Goal: Task Accomplishment & Management: Manage account settings

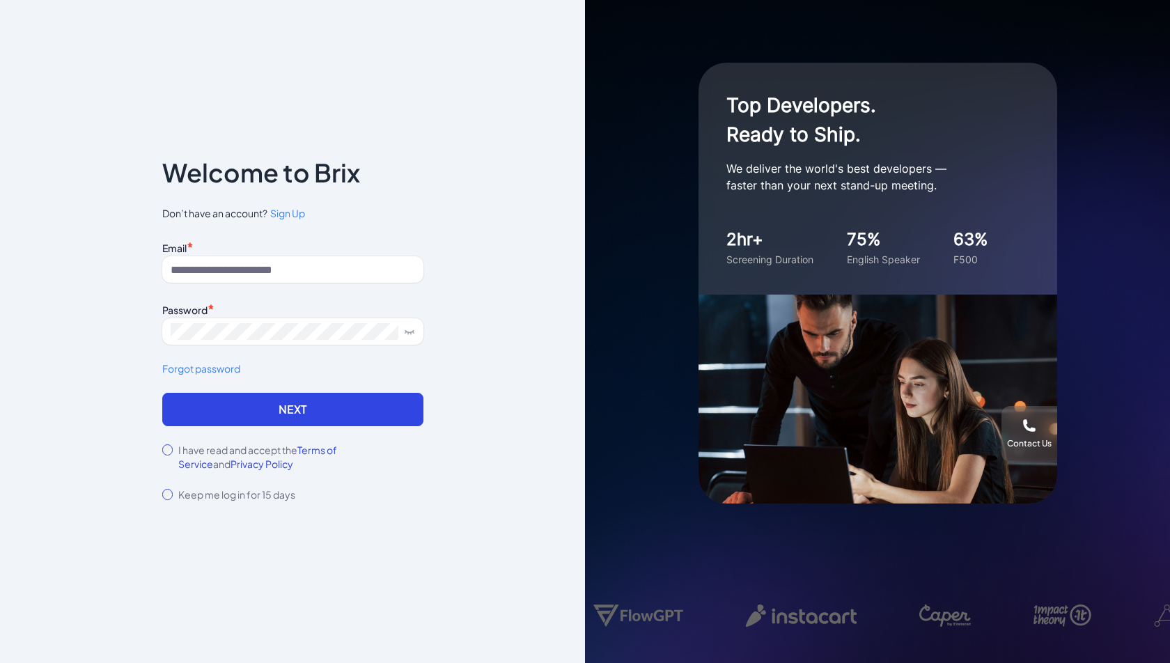
type input "**********"
click at [220, 450] on label "I have read and accept the Terms of Service and Privacy Policy" at bounding box center [300, 457] width 244 height 28
click at [249, 414] on button "Next" at bounding box center [292, 409] width 261 height 33
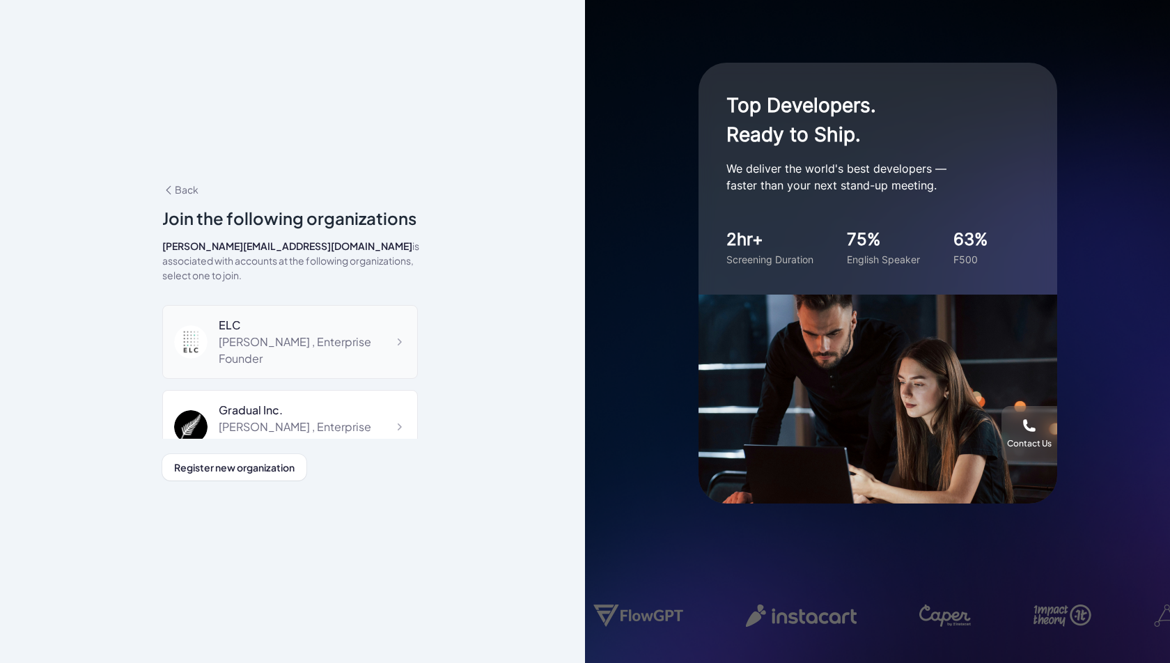
click at [314, 341] on div "[PERSON_NAME] , Enterprise Founder" at bounding box center [312, 350] width 187 height 33
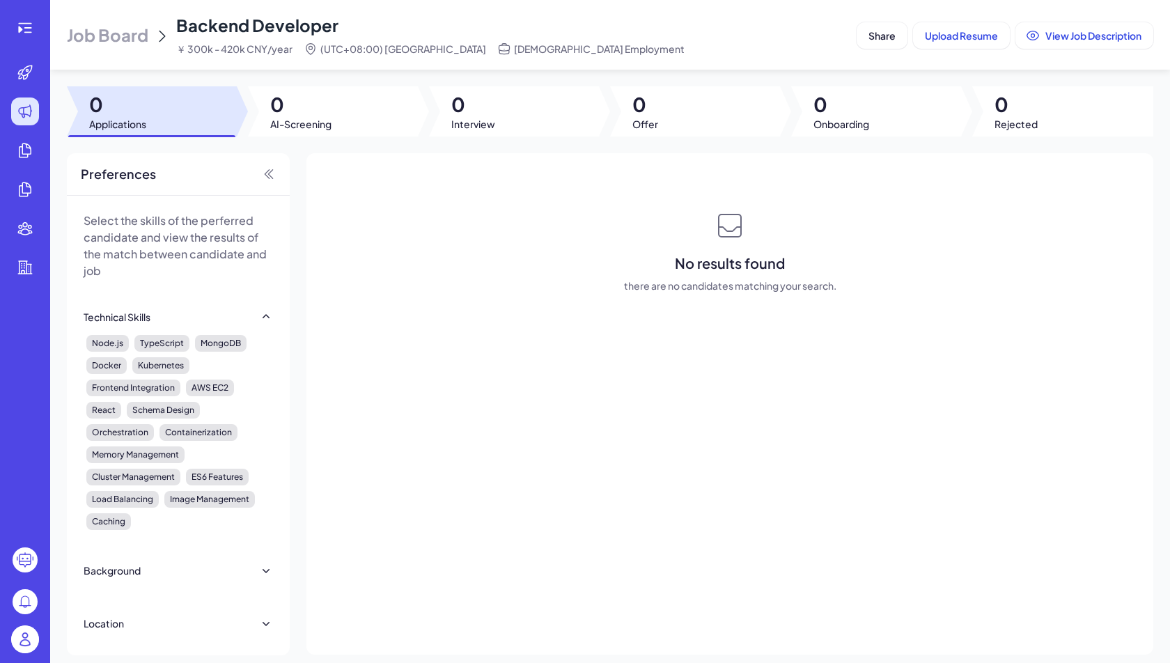
click at [125, 38] on span "Job Board" at bounding box center [107, 35] width 81 height 22
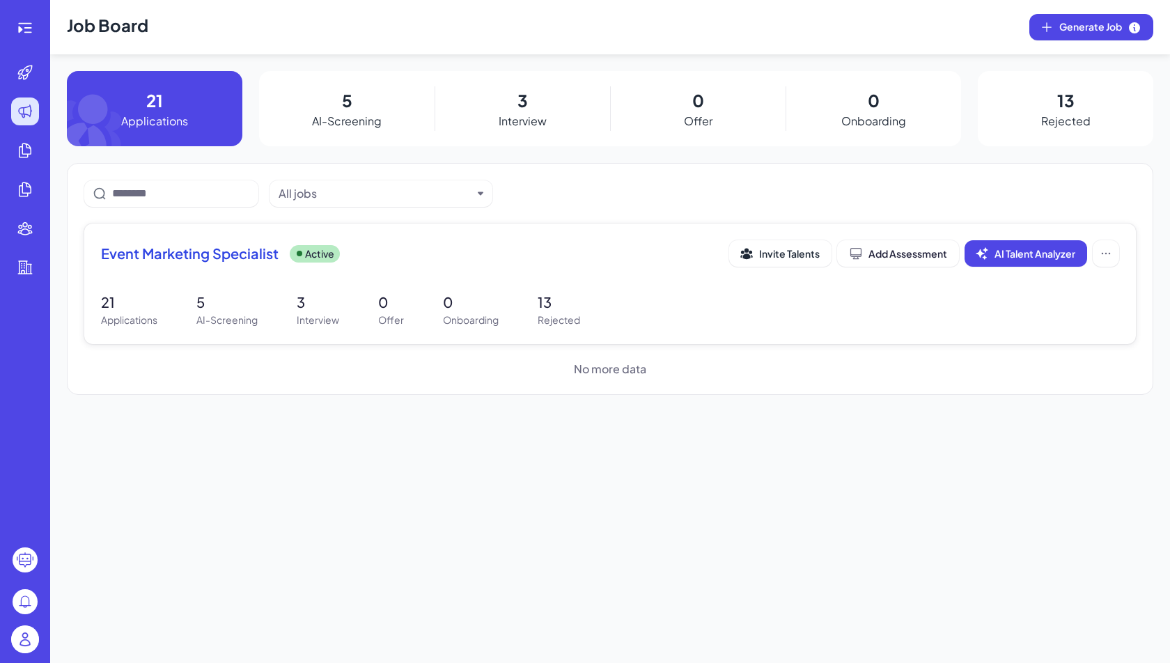
click at [192, 256] on span "Event Marketing Specialist" at bounding box center [190, 253] width 178 height 19
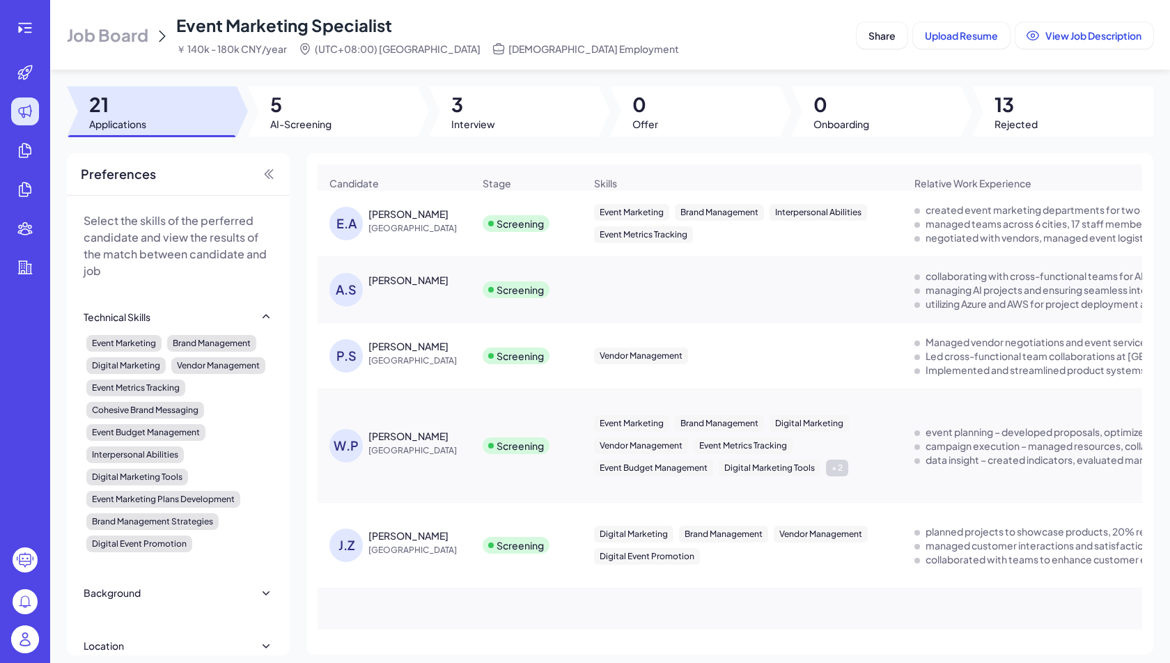
click at [88, 24] on span "Job Board" at bounding box center [107, 35] width 81 height 22
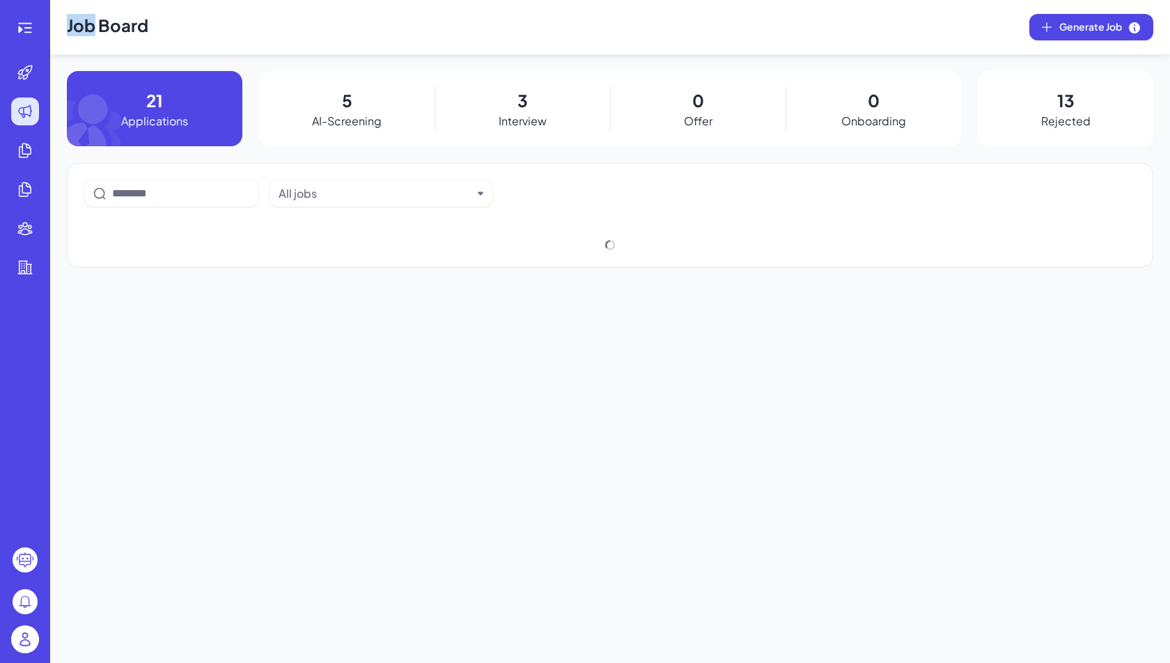
click at [88, 24] on h1 "Job Board" at bounding box center [107, 27] width 81 height 54
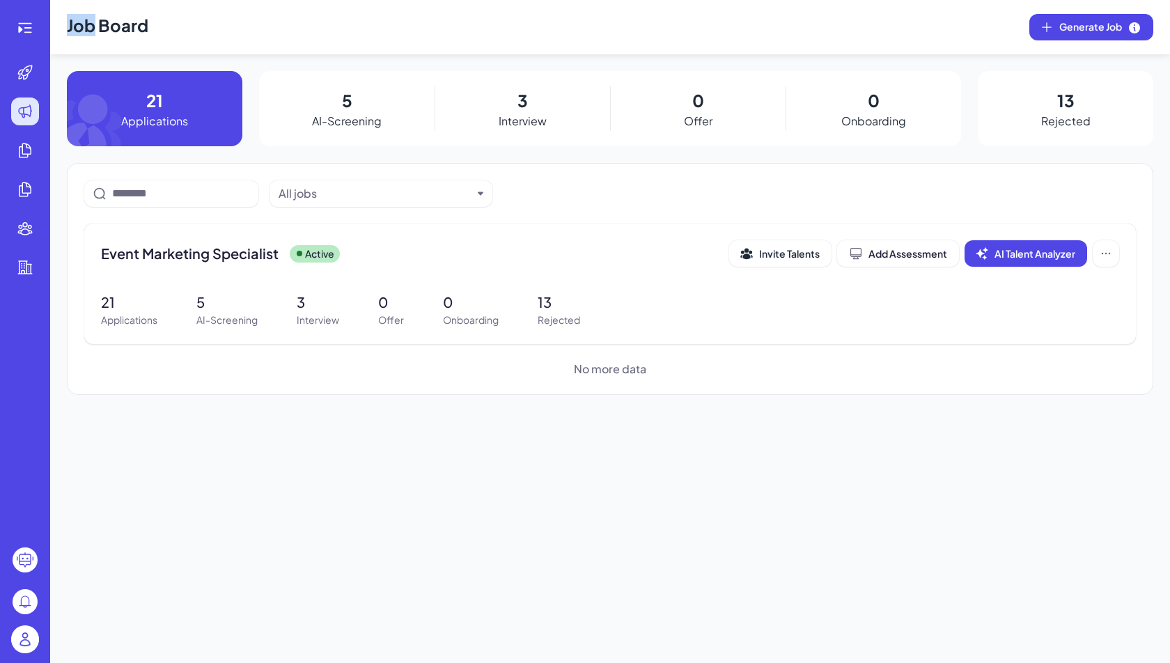
click at [31, 634] on img at bounding box center [25, 639] width 28 height 28
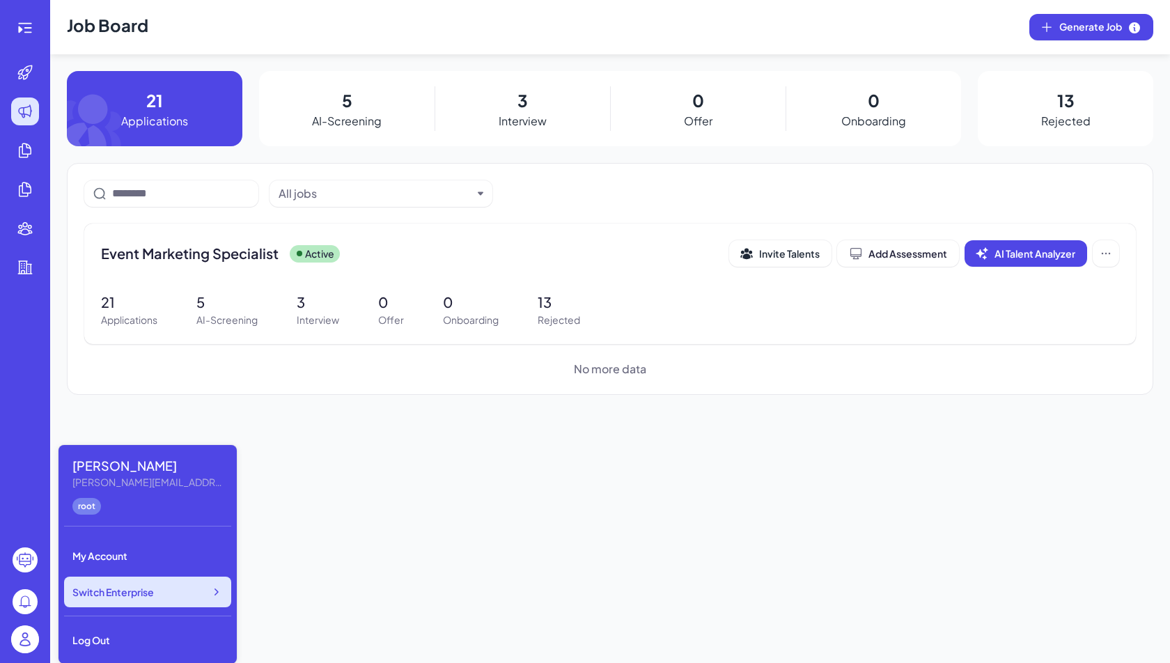
click at [212, 586] on icon at bounding box center [216, 592] width 14 height 14
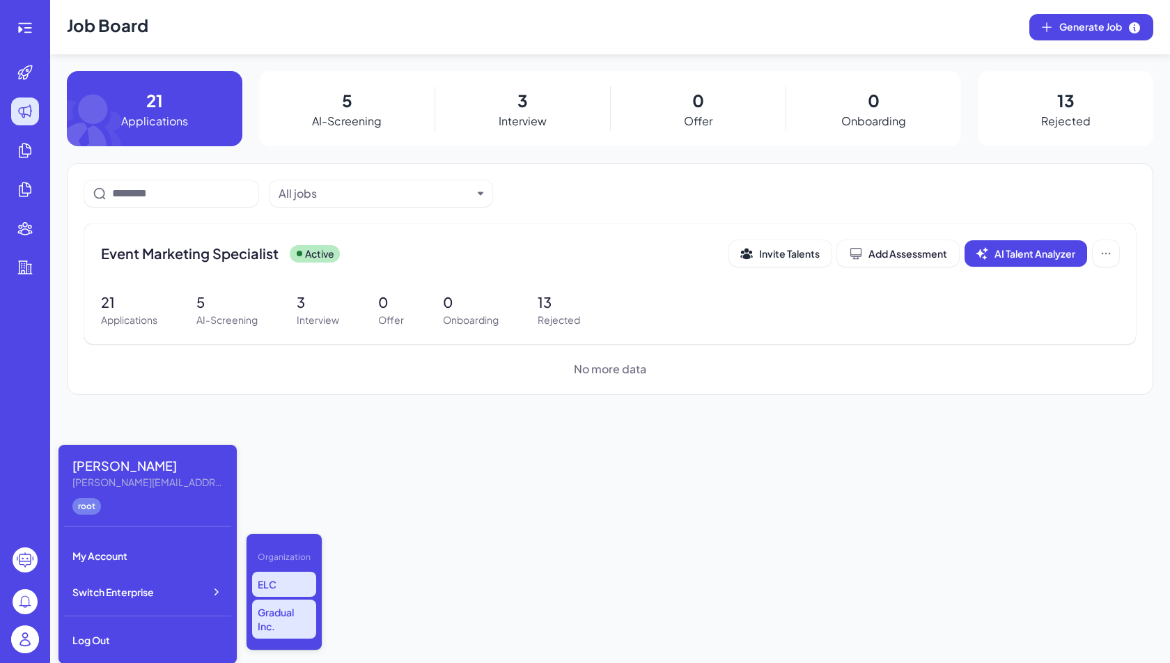
click at [292, 614] on p "Gradual Inc." at bounding box center [284, 619] width 64 height 39
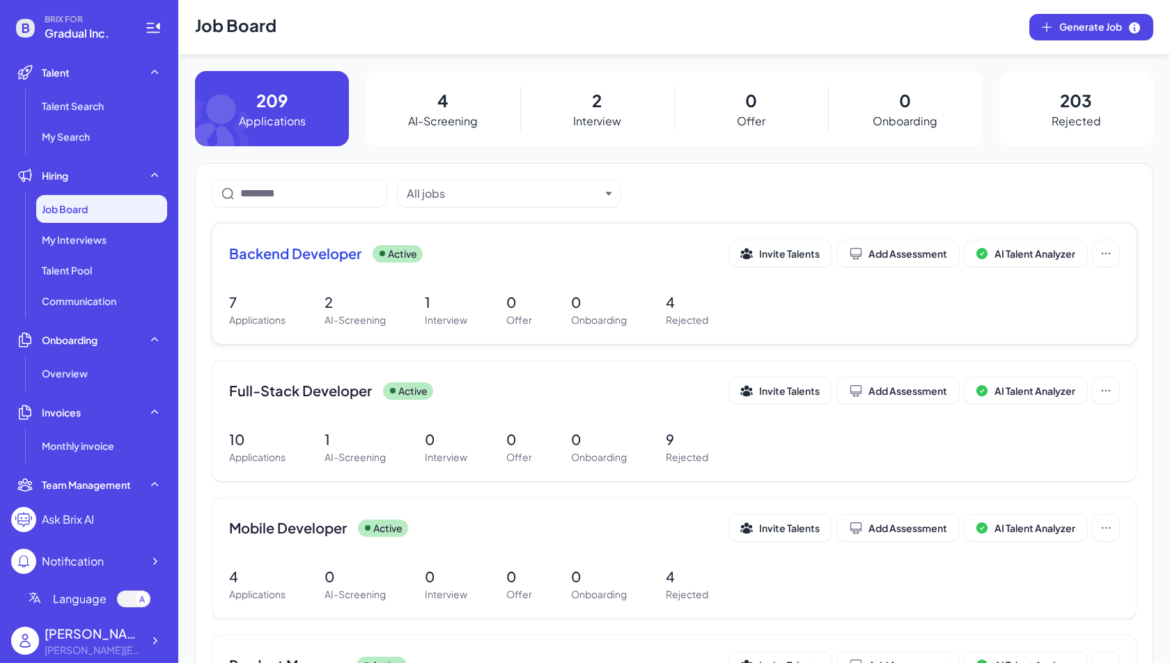
click at [403, 295] on div "7 Applications 2 AI-Screening 1 Interview 0 Offer 0 Onboarding 4 Rejected" at bounding box center [674, 310] width 890 height 36
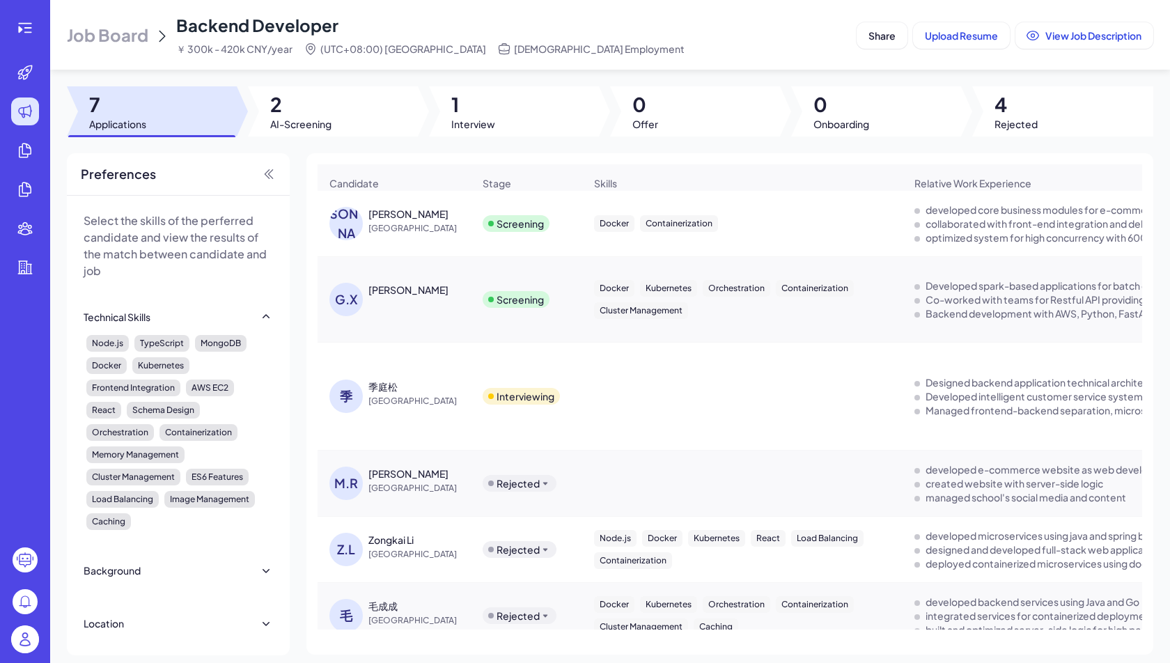
click at [406, 221] on span "China" at bounding box center [420, 228] width 104 height 14
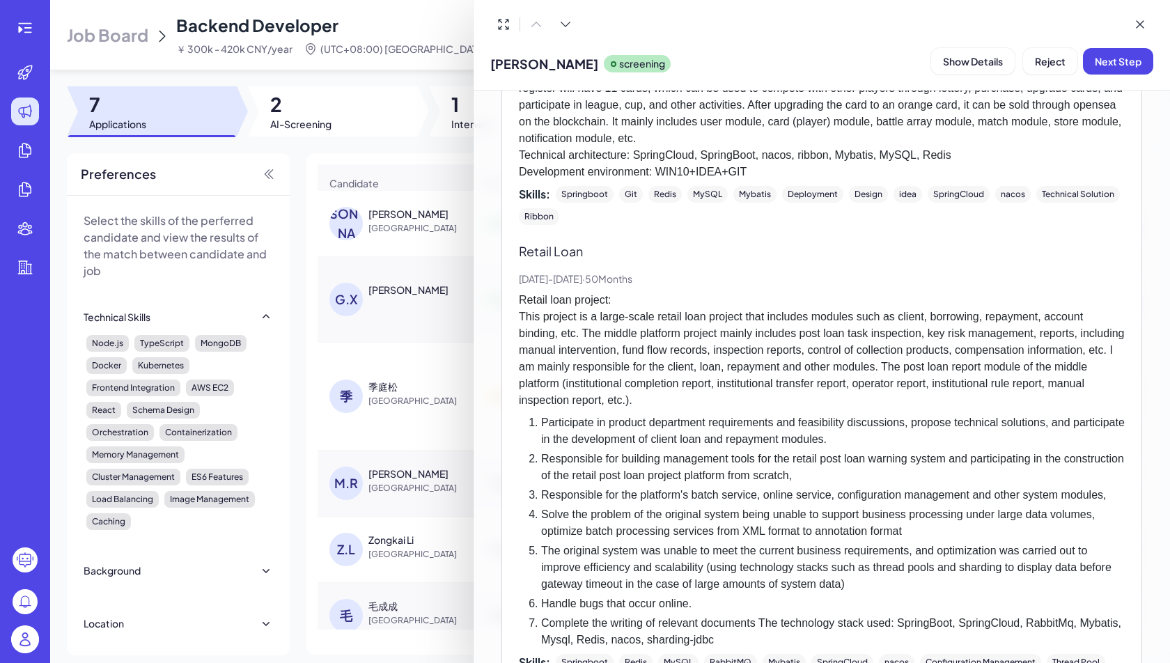
scroll to position [1456, 0]
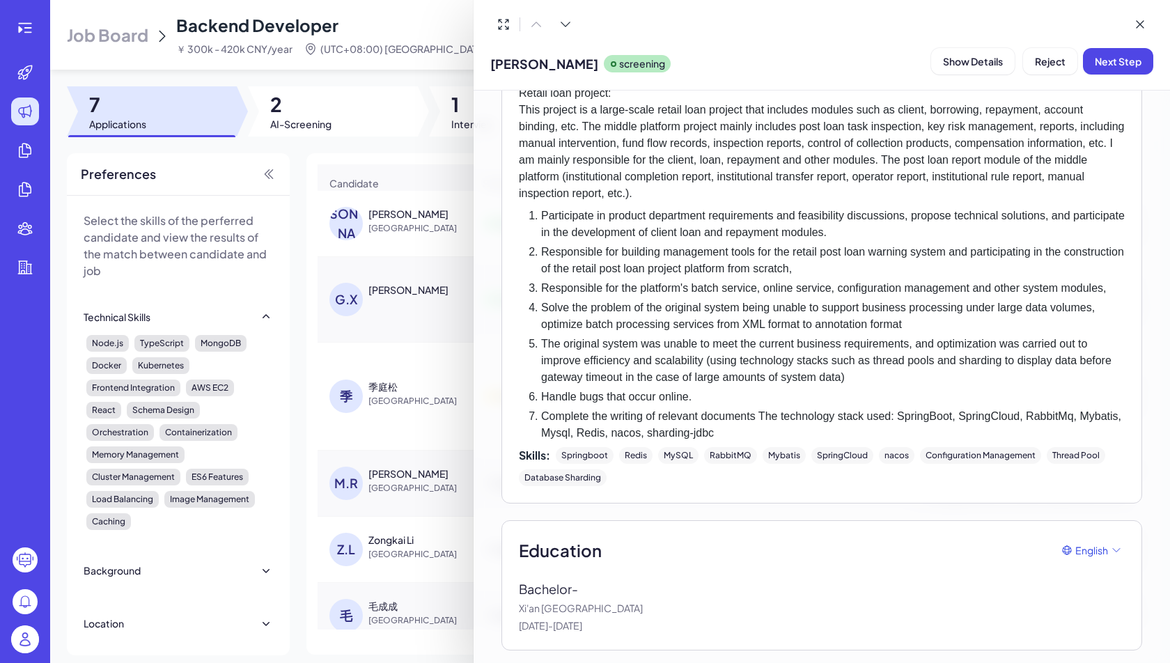
click at [359, 139] on div at bounding box center [585, 331] width 1170 height 663
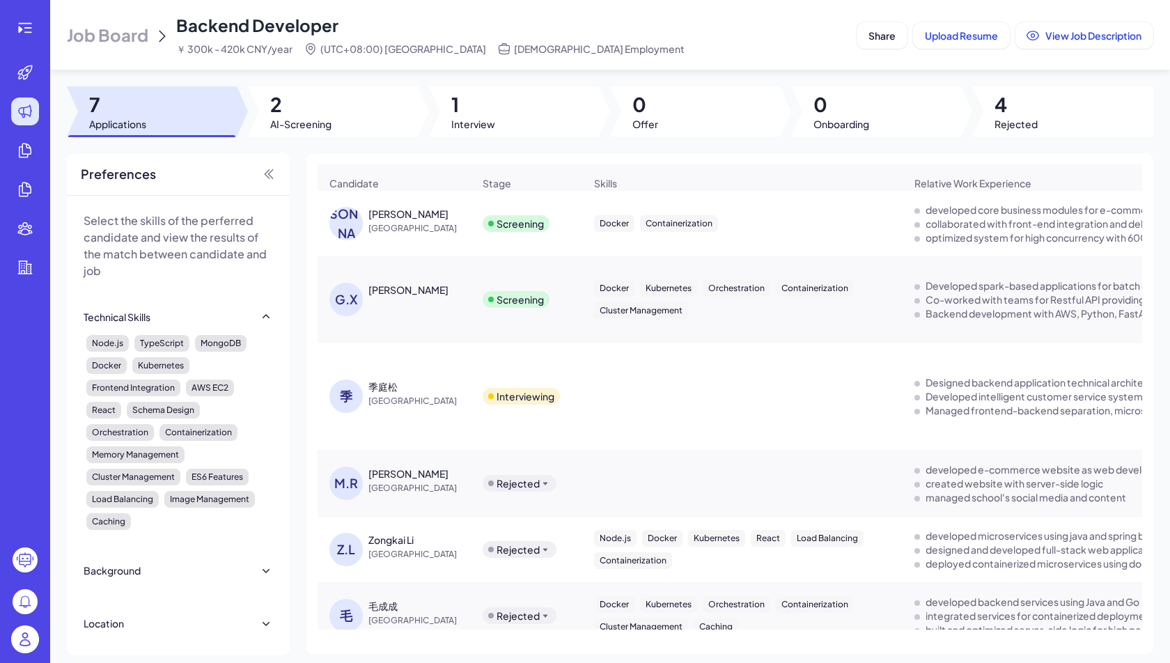
click at [97, 26] on span "Job Board" at bounding box center [107, 35] width 81 height 22
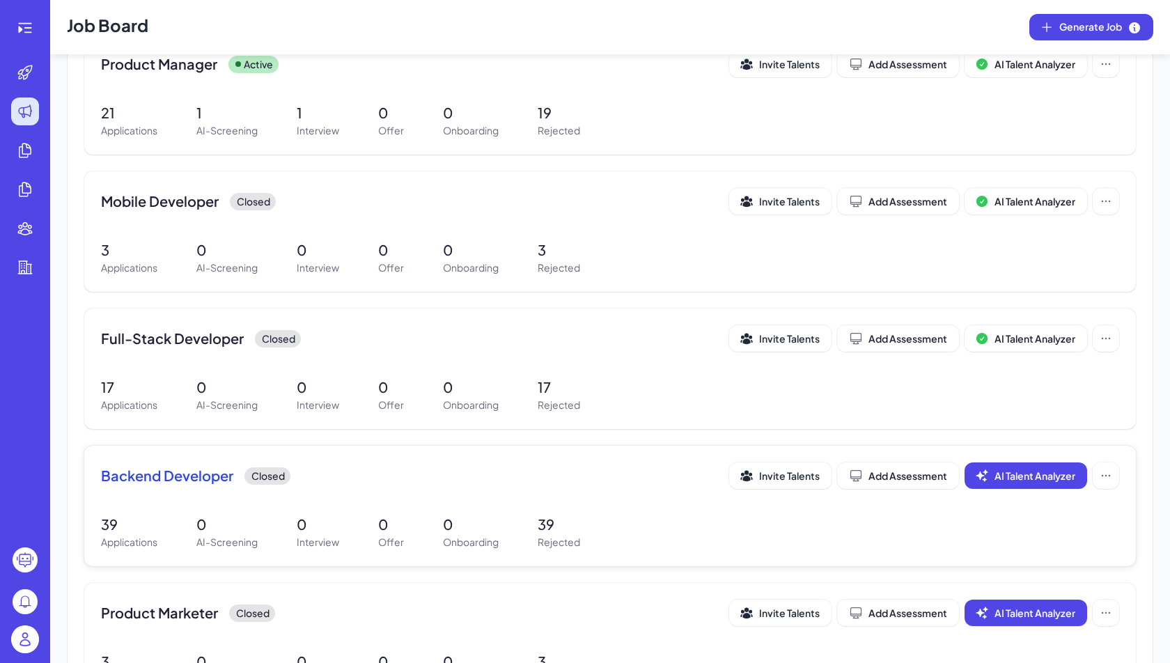
scroll to position [735, 0]
